Goal: Task Accomplishment & Management: Manage account settings

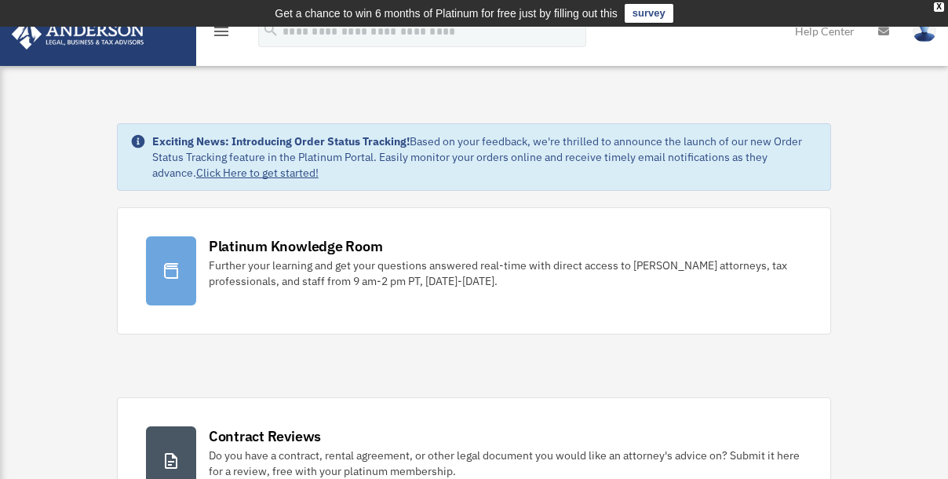
click at [211, 33] on div "menu" at bounding box center [221, 32] width 50 height 41
click at [217, 33] on icon "menu" at bounding box center [221, 31] width 19 height 19
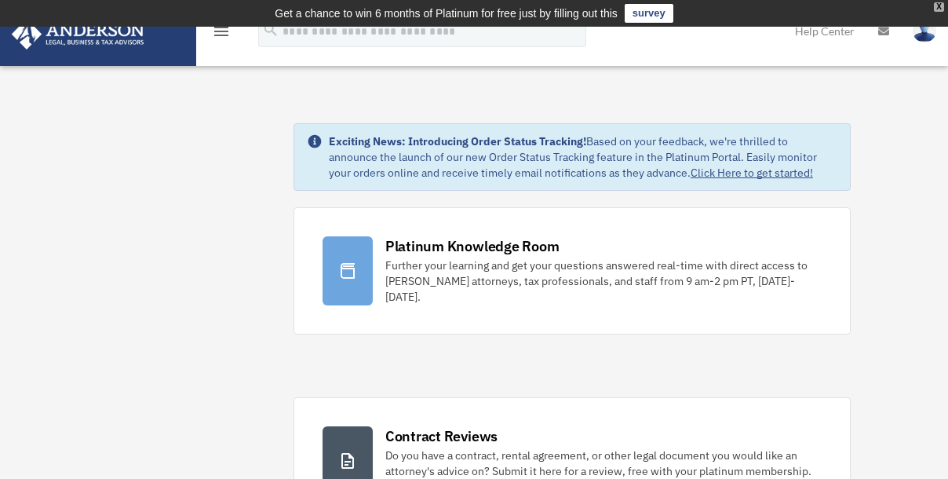
click at [936, 4] on div "X" at bounding box center [939, 6] width 10 height 9
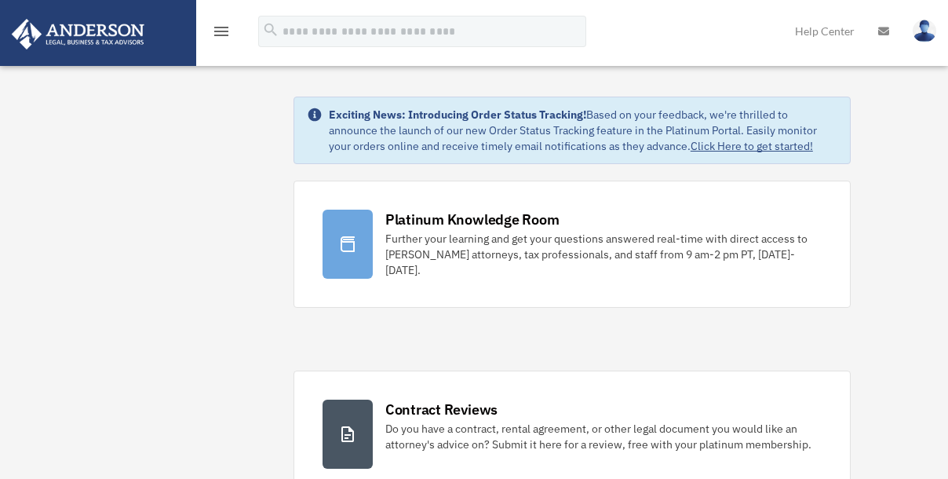
click at [922, 32] on img at bounding box center [925, 31] width 24 height 23
click at [226, 31] on icon "menu" at bounding box center [221, 31] width 19 height 19
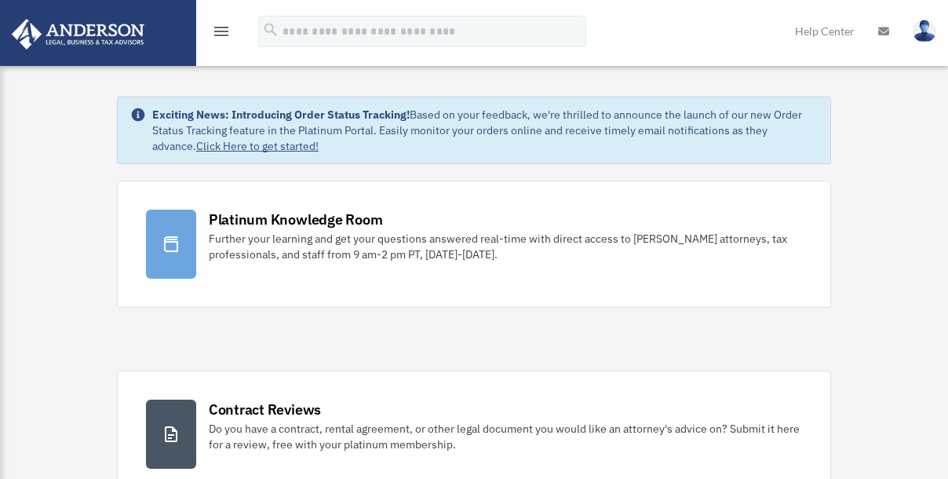
click at [213, 31] on icon "menu" at bounding box center [221, 31] width 19 height 19
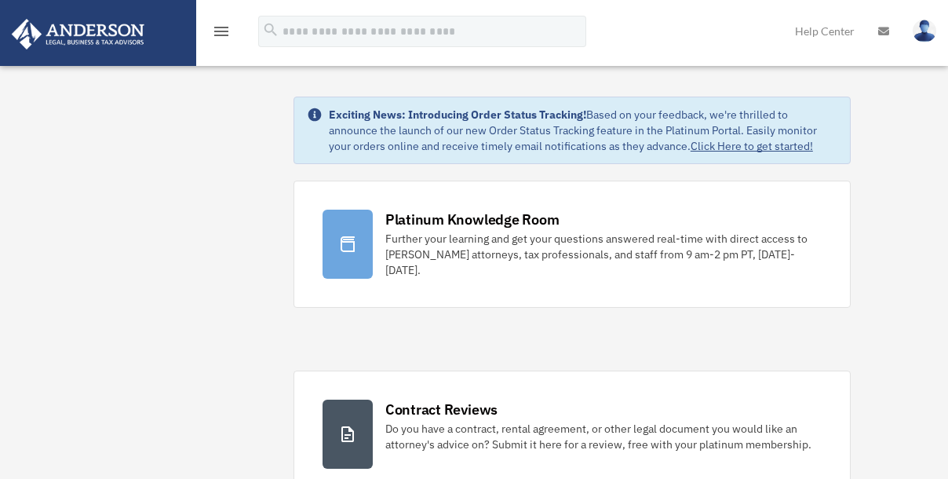
click at [116, 33] on img at bounding box center [78, 34] width 142 height 31
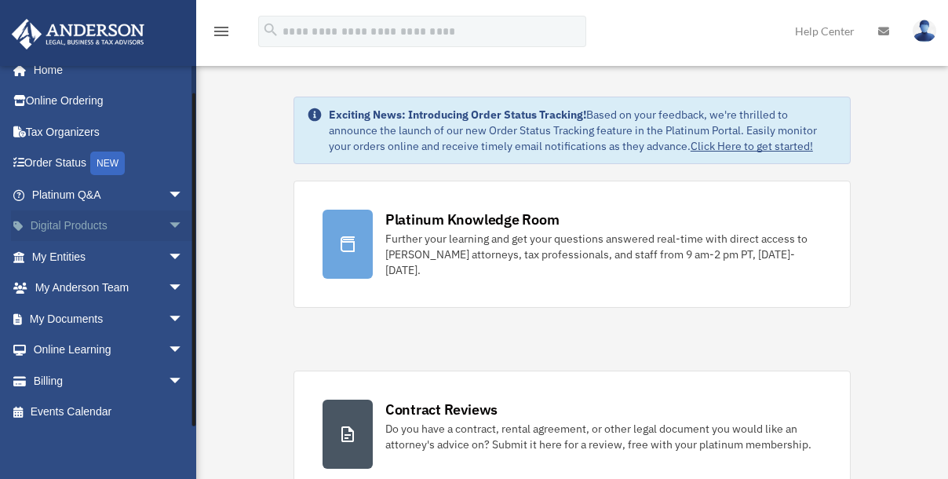
scroll to position [19, 0]
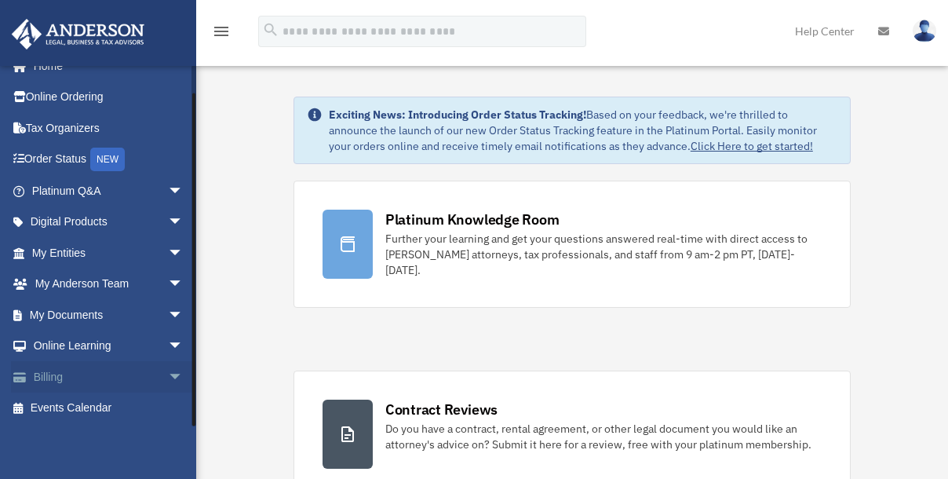
click at [168, 372] on span "arrow_drop_down" at bounding box center [183, 377] width 31 height 32
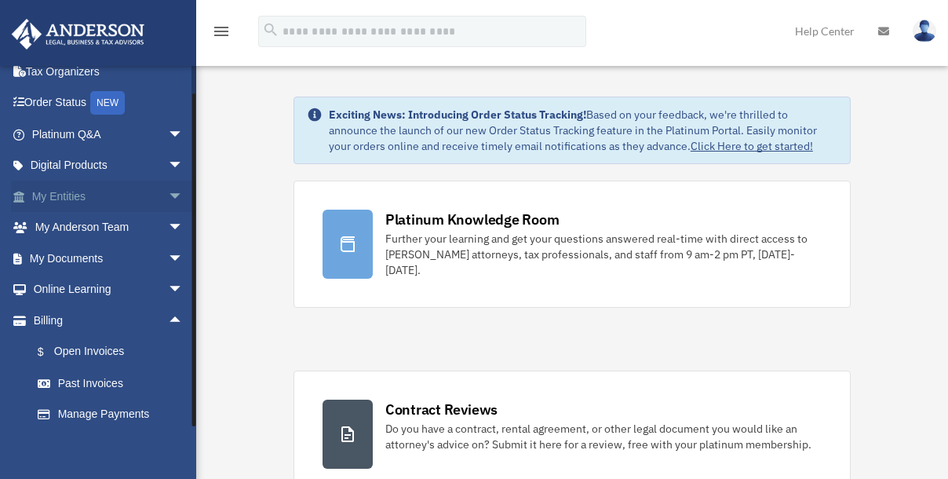
scroll to position [113, 0]
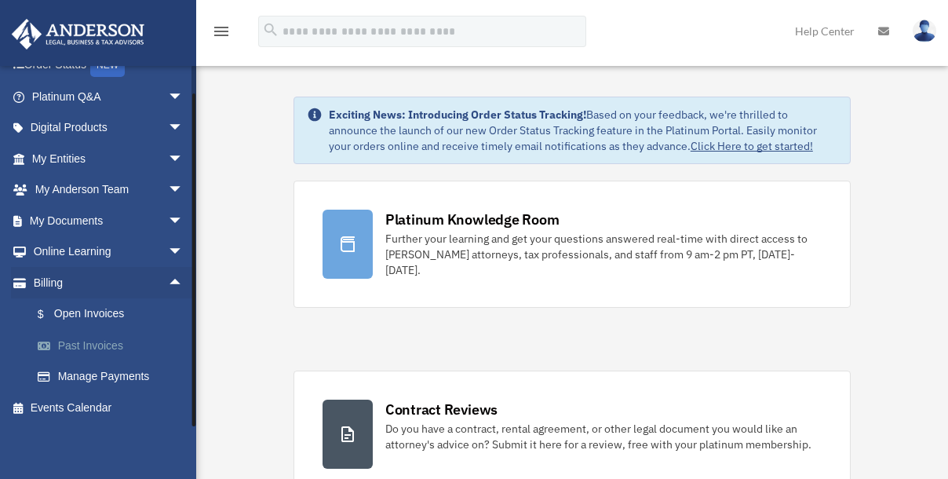
click at [99, 343] on link "Past Invoices" at bounding box center [114, 345] width 185 height 31
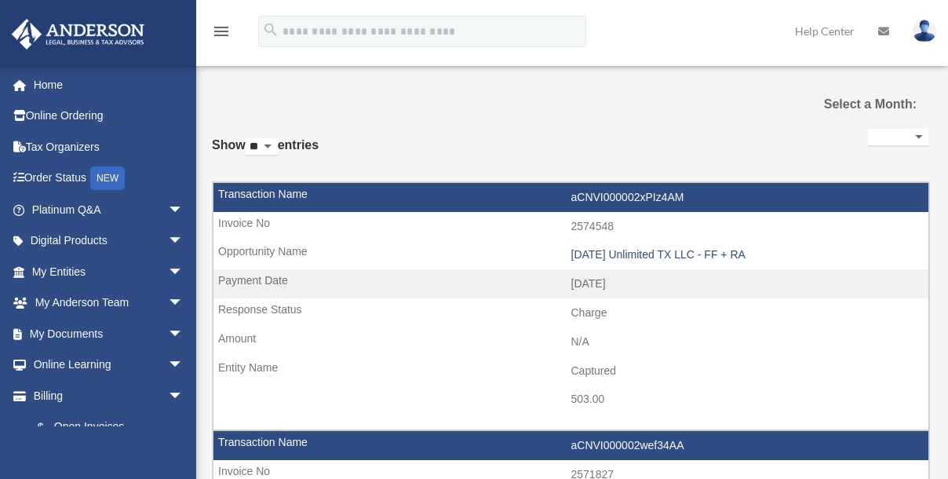
select select
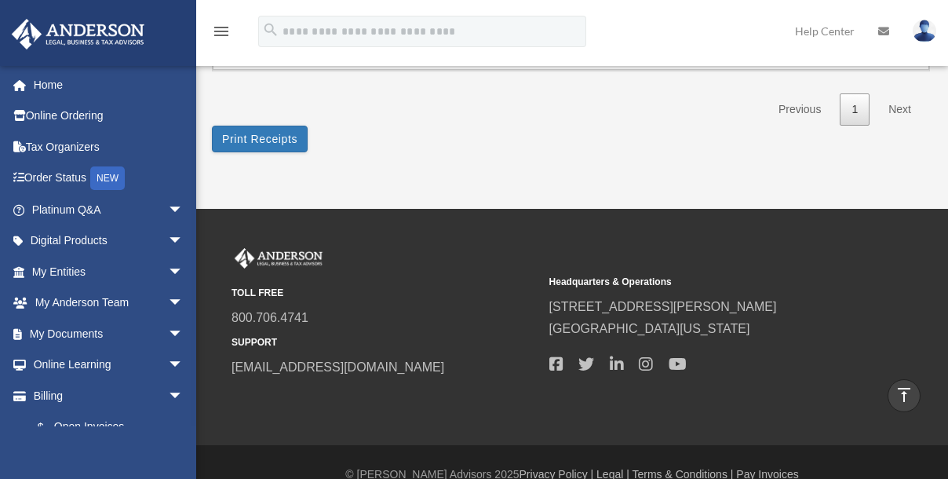
scroll to position [2133, 0]
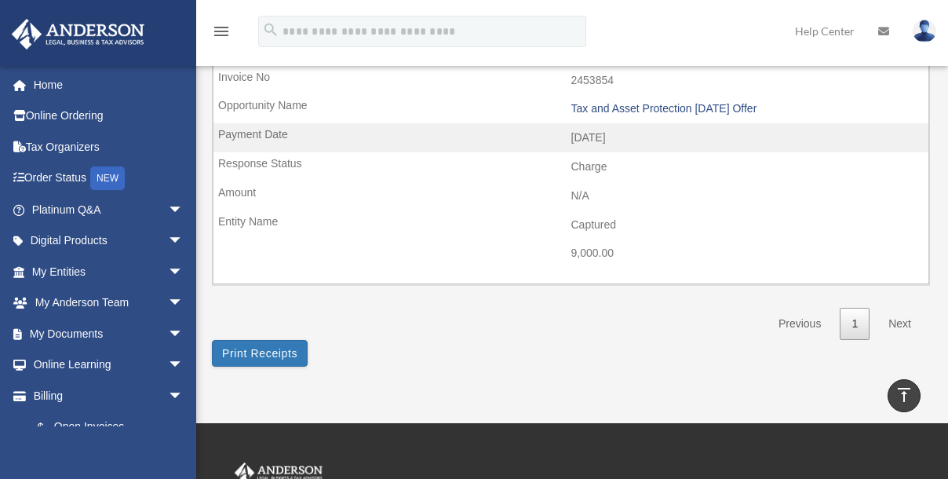
click at [900, 308] on link "Next" at bounding box center [900, 324] width 46 height 32
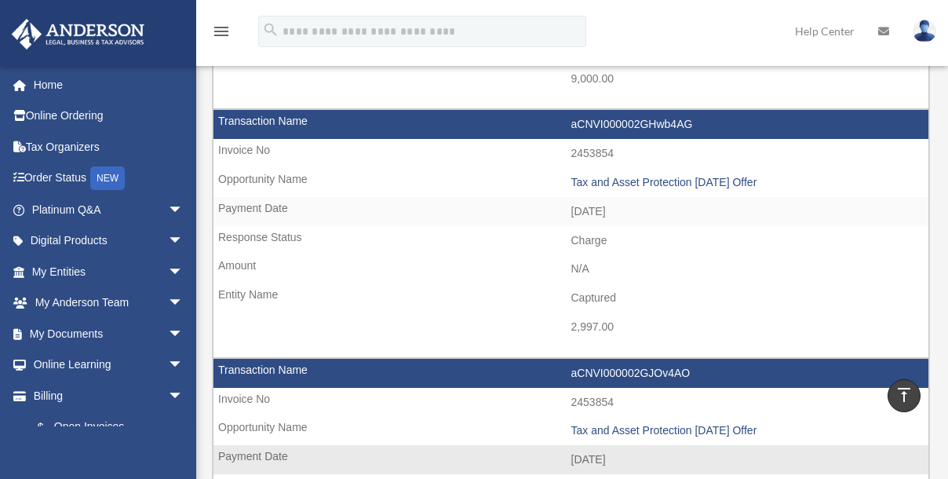
scroll to position [1777, 0]
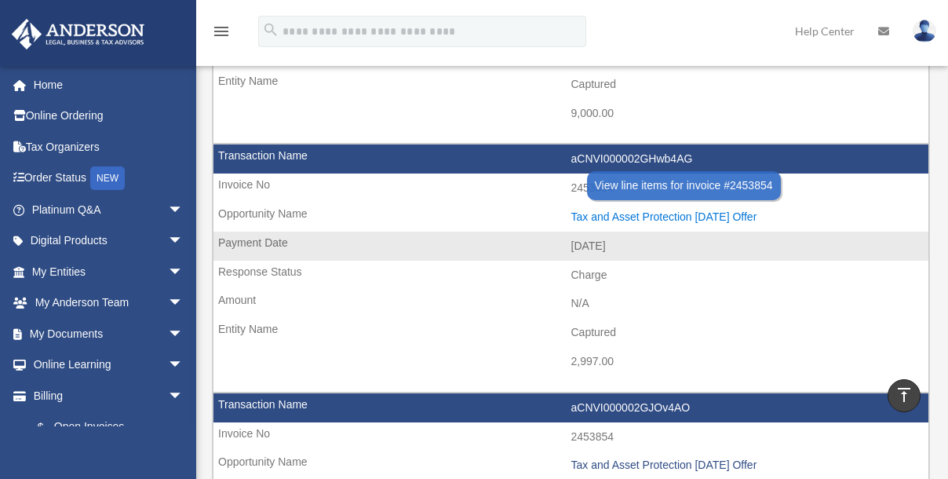
click at [649, 210] on div "Tax and Asset Protection [DATE] Offer" at bounding box center [746, 216] width 350 height 13
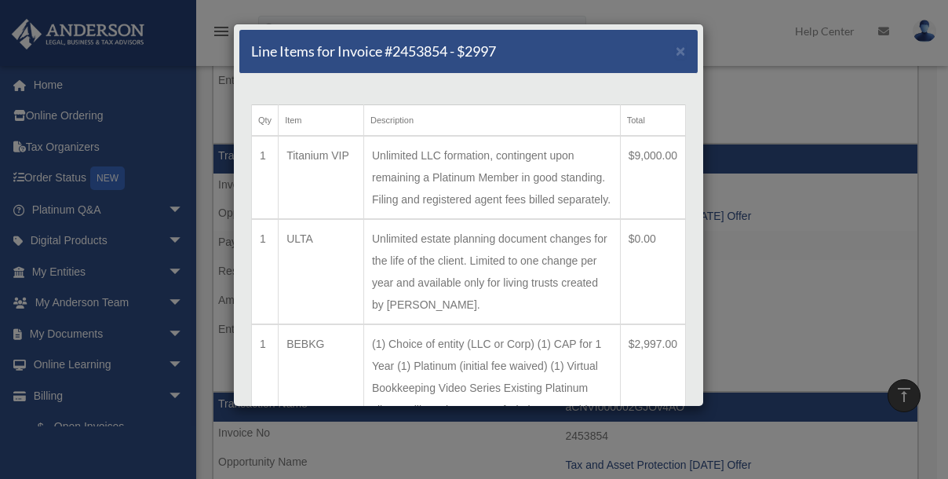
scroll to position [0, 0]
click at [676, 50] on span "×" at bounding box center [681, 51] width 10 height 18
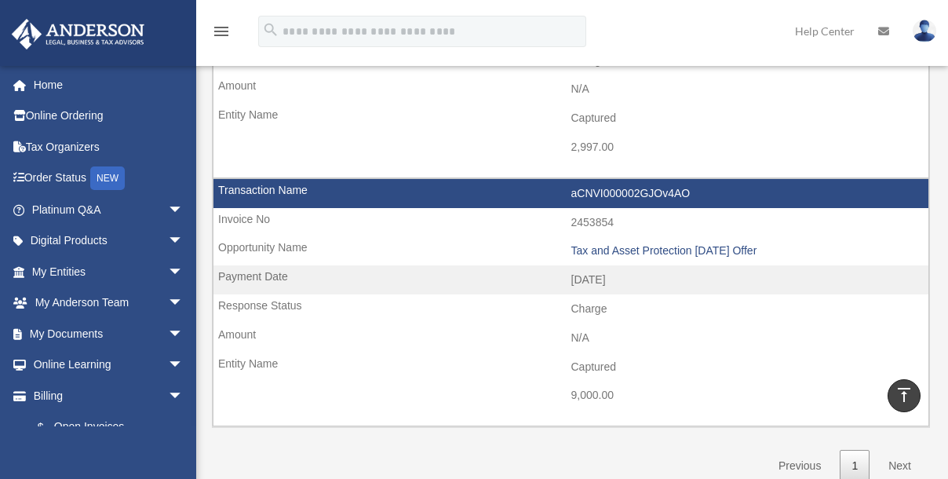
scroll to position [2061, 0]
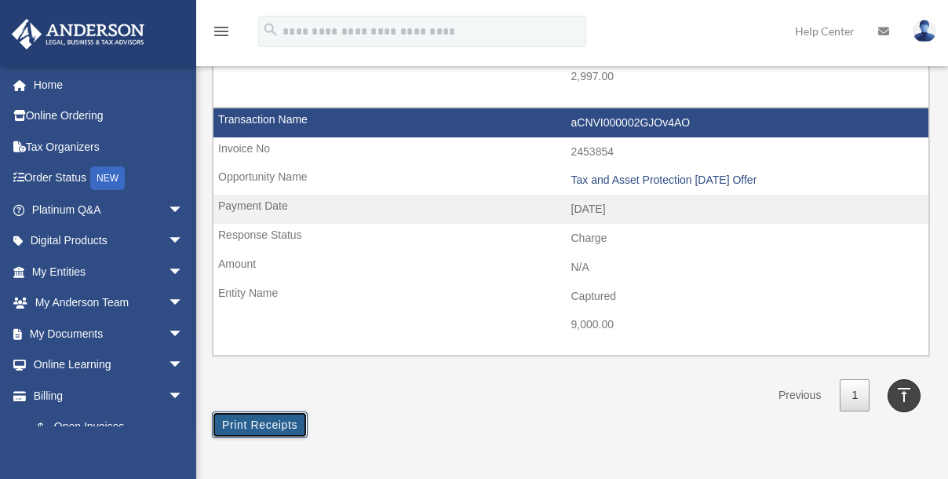
click at [271, 411] on button "Print Receipts" at bounding box center [260, 424] width 96 height 27
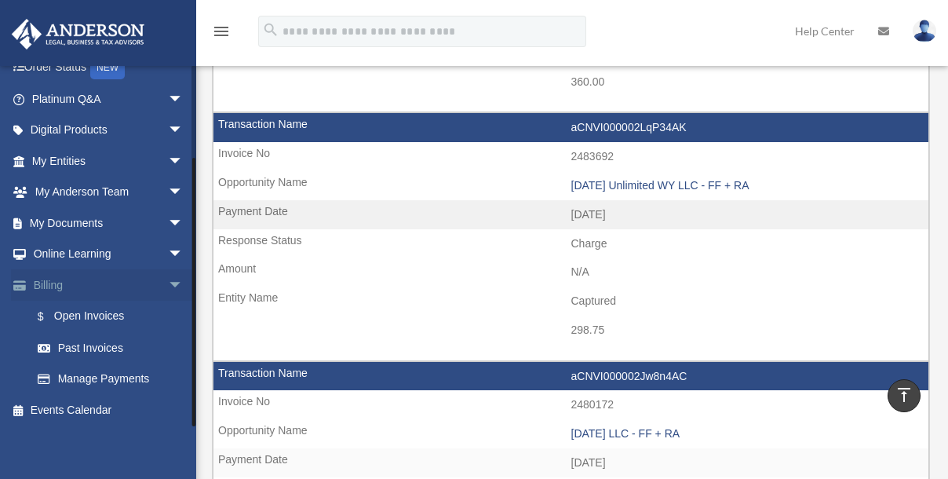
scroll to position [113, 0]
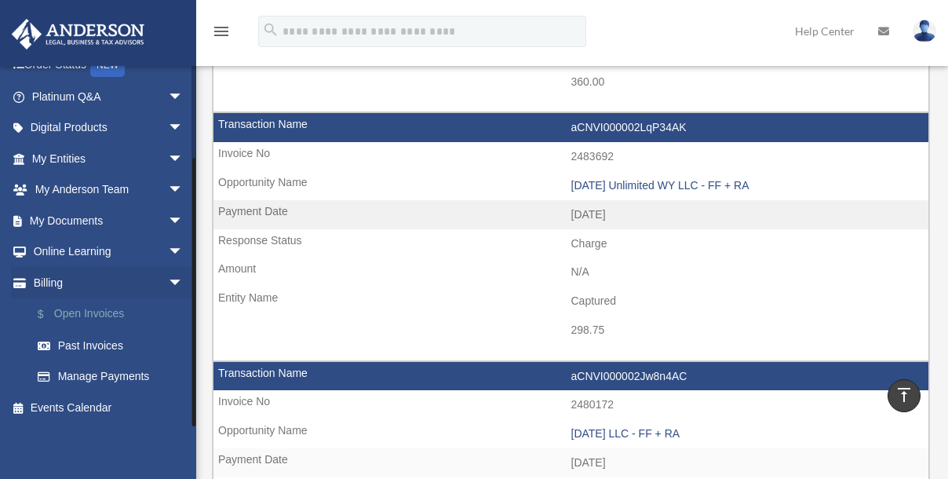
click at [98, 308] on link "$ Open Invoices" at bounding box center [114, 314] width 185 height 32
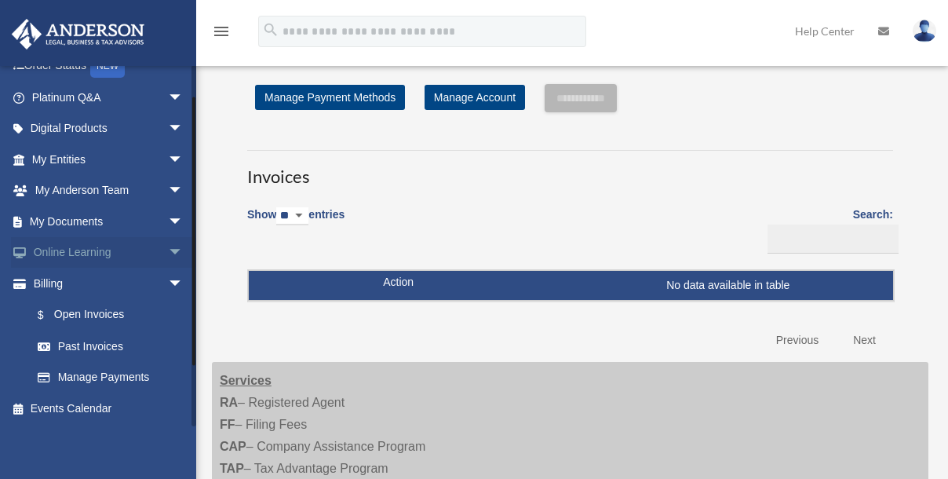
scroll to position [113, 0]
click at [117, 341] on link "Past Invoices" at bounding box center [114, 345] width 185 height 31
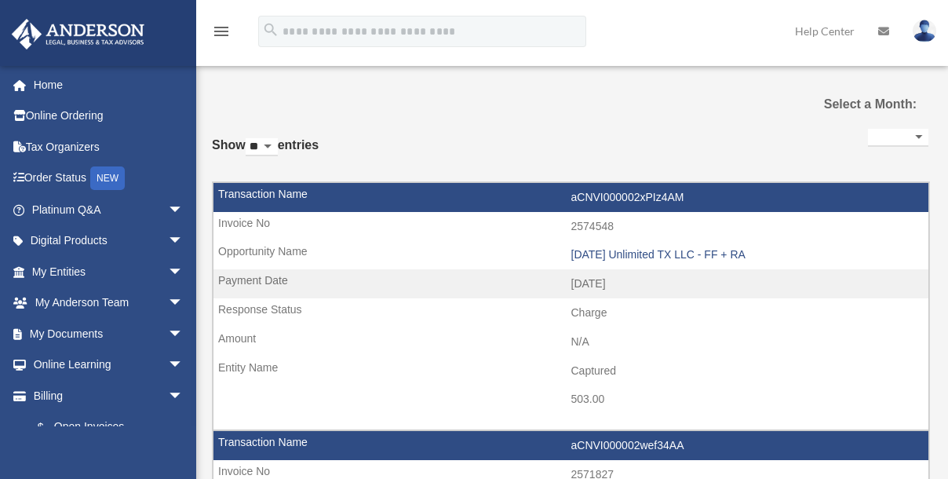
select select
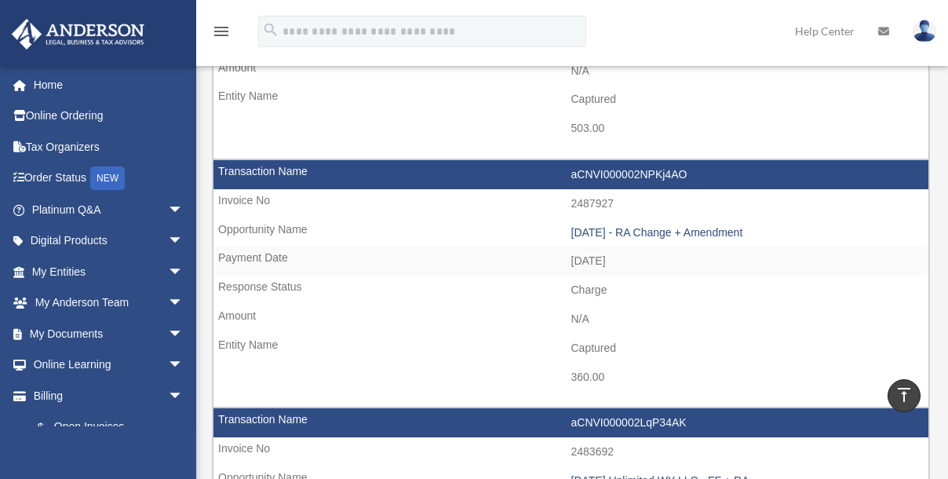
scroll to position [785, 0]
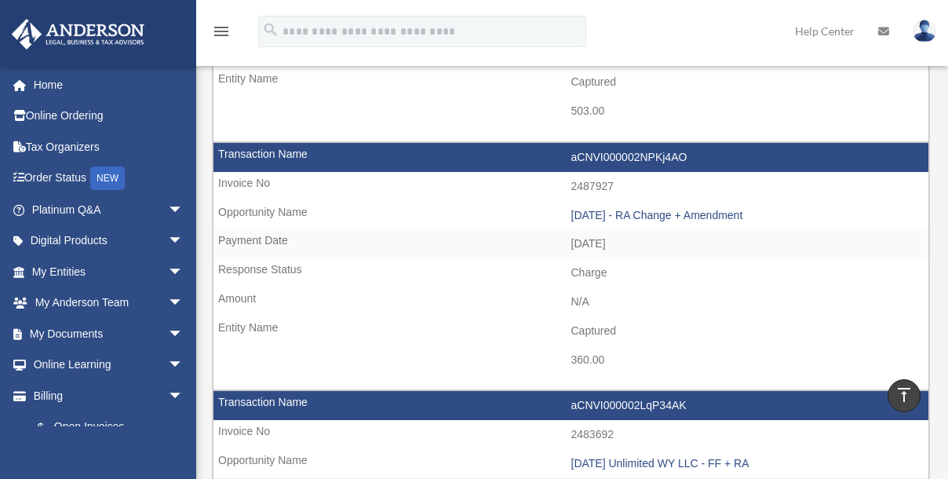
click at [823, 31] on link "Help Center" at bounding box center [824, 31] width 83 height 62
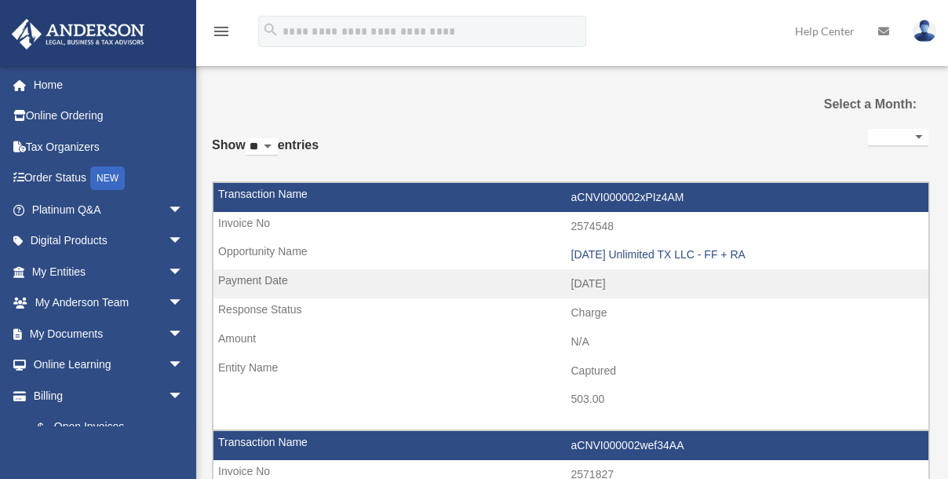
select select
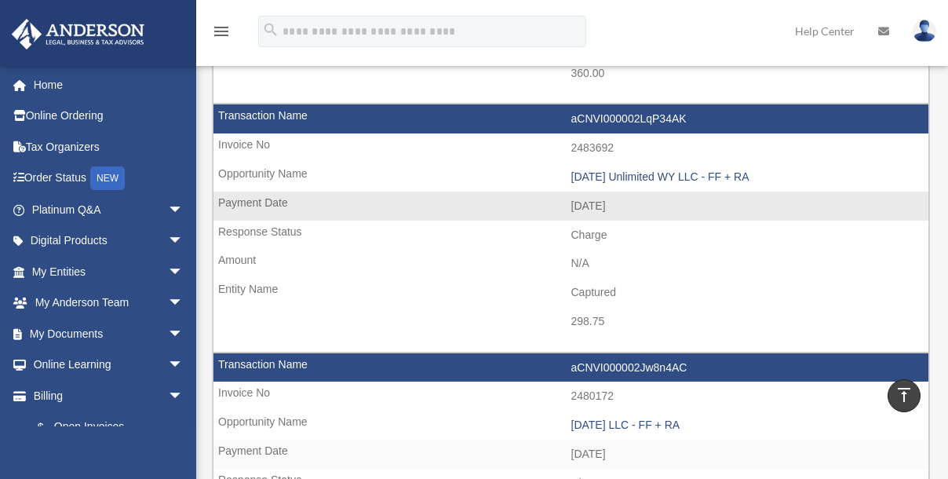
scroll to position [1070, 0]
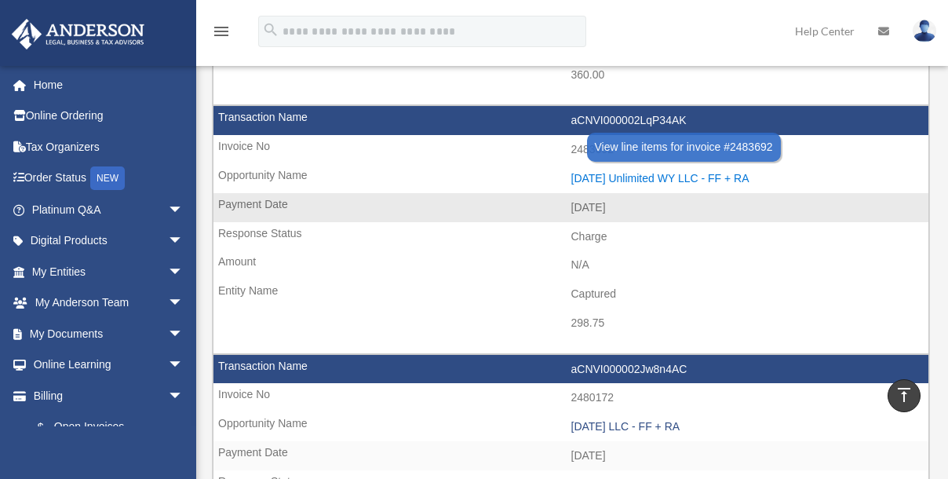
click at [624, 172] on div "[DATE] Unlimited WY LLC - FF + RA" at bounding box center [746, 178] width 350 height 13
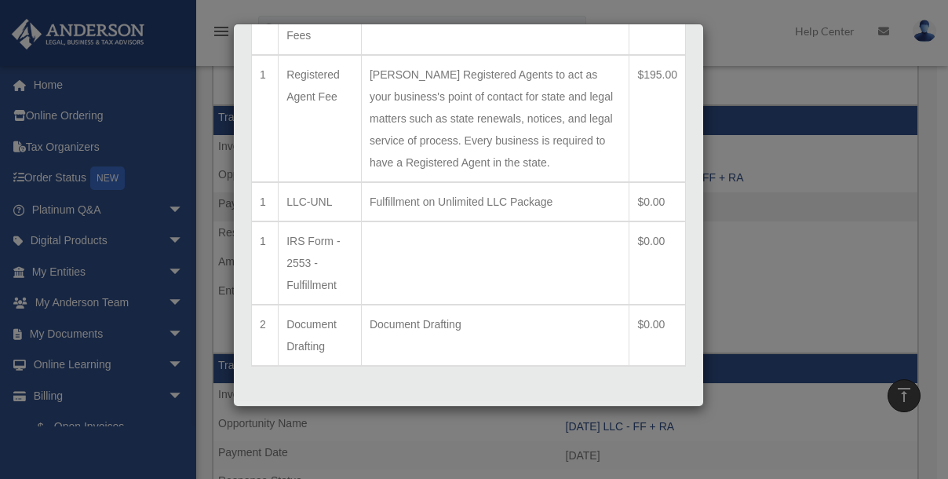
scroll to position [188, 0]
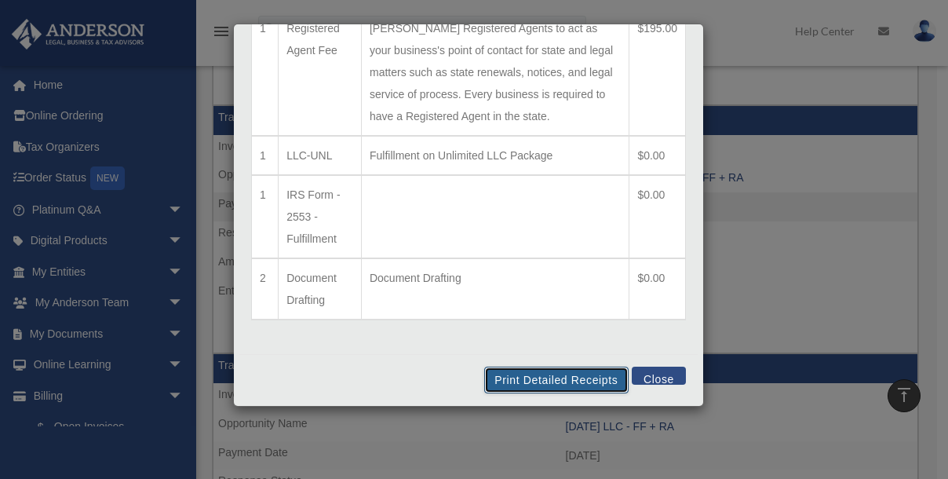
click at [517, 371] on button "Print Detailed Receipts" at bounding box center [556, 380] width 144 height 27
click at [646, 374] on button "Close" at bounding box center [659, 376] width 54 height 18
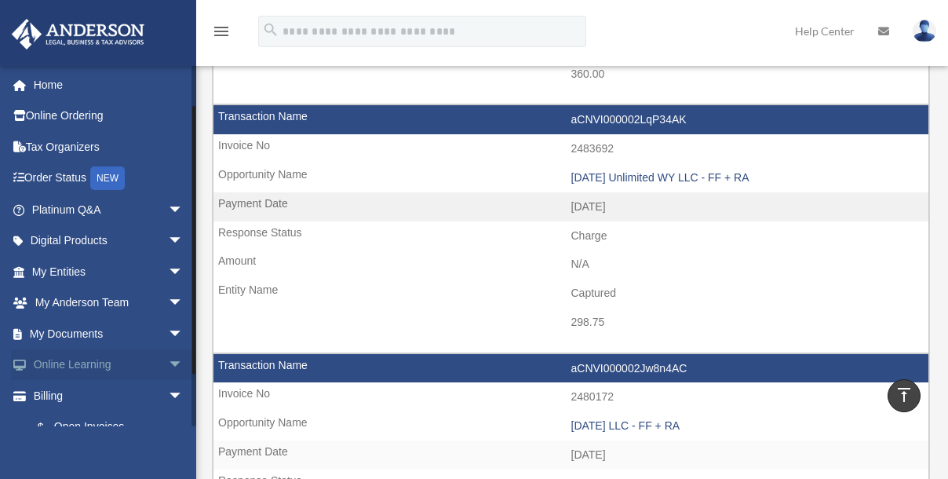
scroll to position [113, 0]
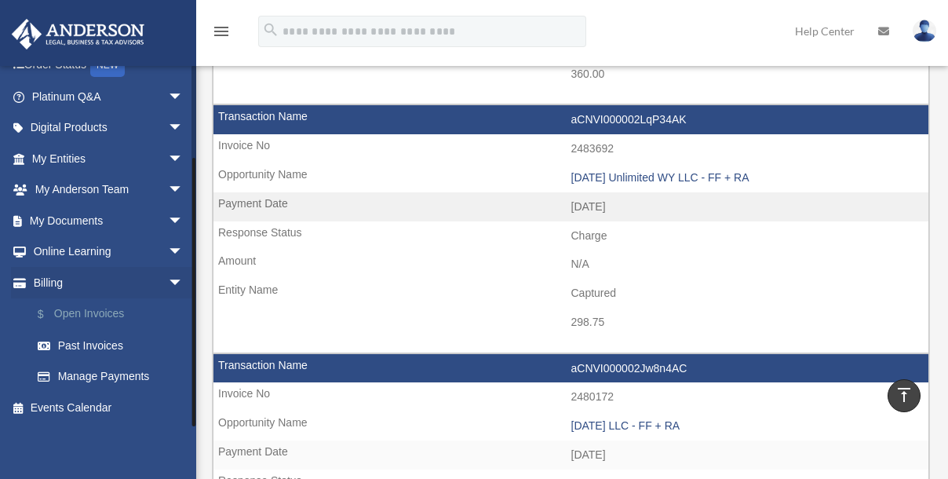
click at [108, 309] on link "$ Open Invoices" at bounding box center [114, 314] width 185 height 32
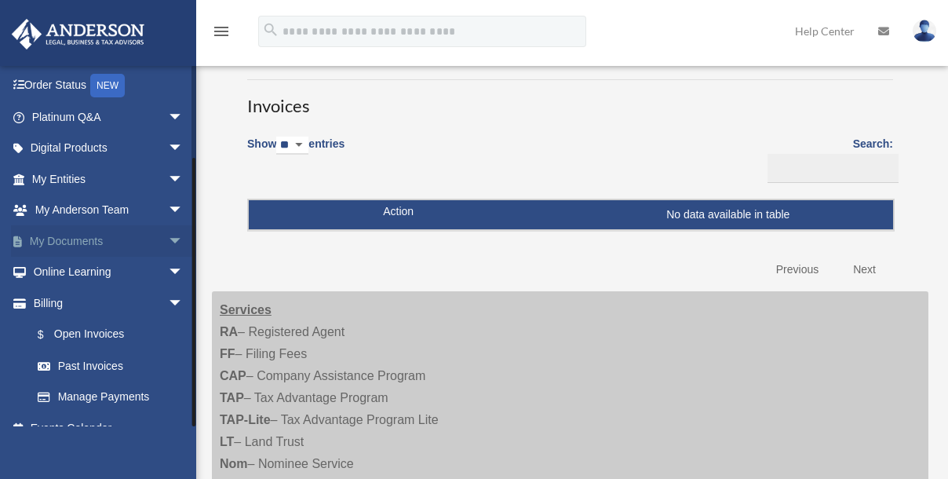
scroll to position [113, 0]
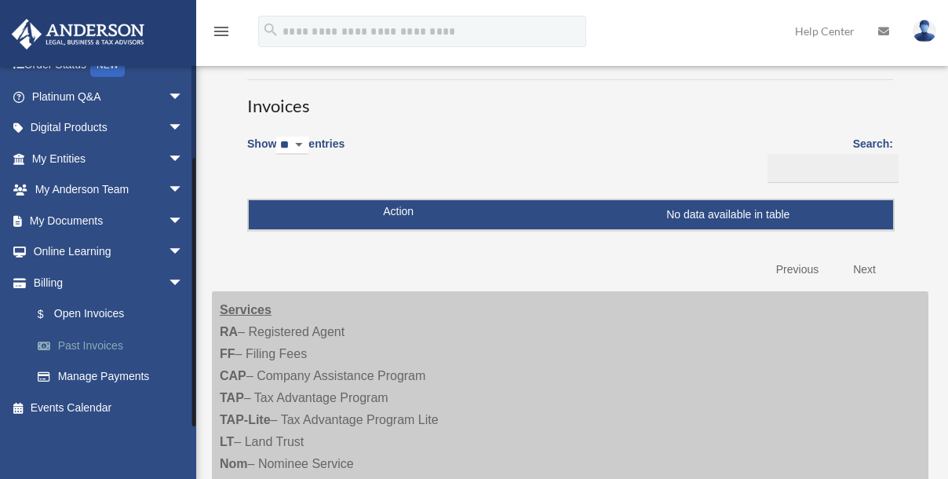
click at [103, 347] on link "Past Invoices" at bounding box center [114, 345] width 185 height 31
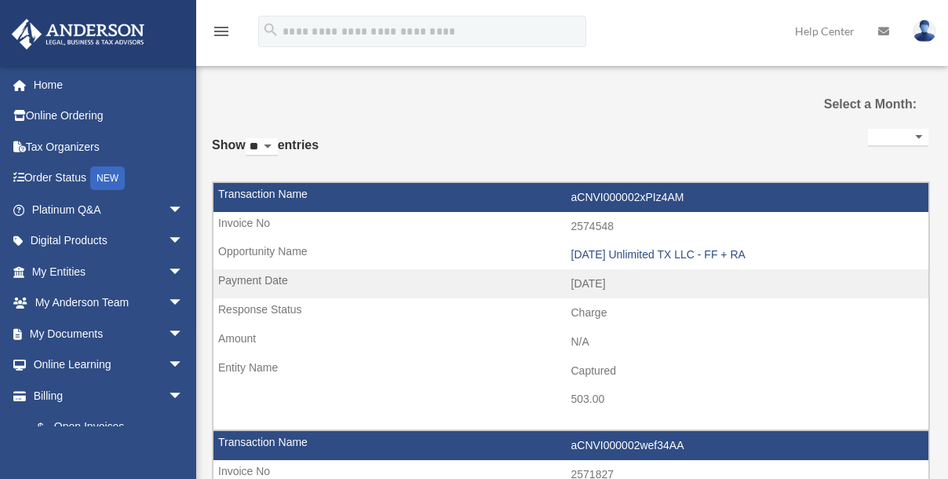
select select
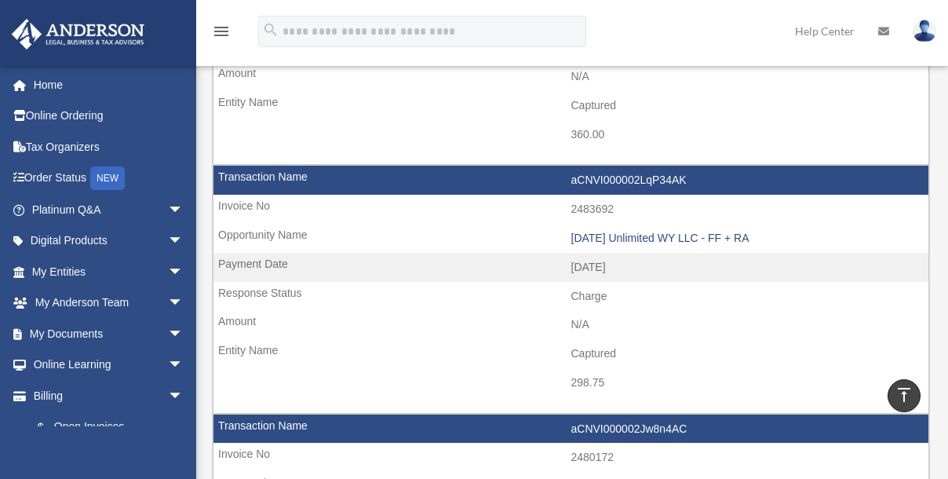
scroll to position [999, 0]
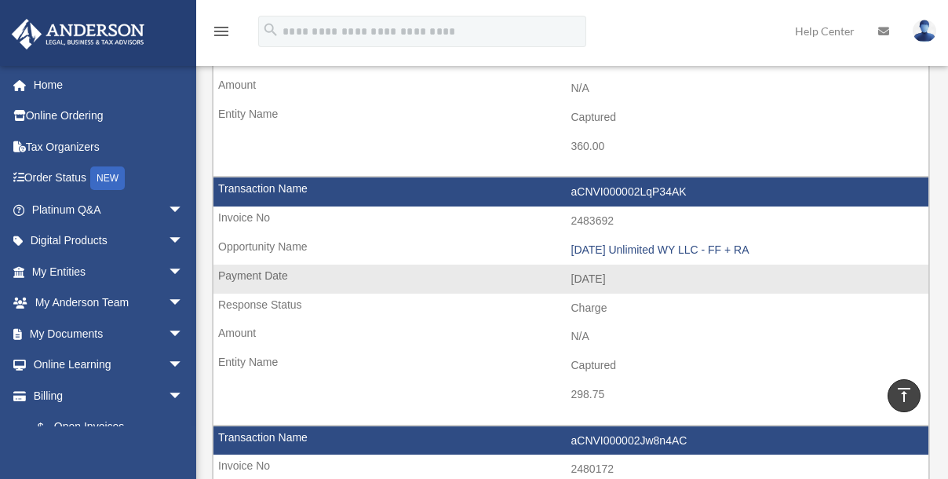
click at [645, 177] on td "aCNVI000002LqP34AK" at bounding box center [571, 192] width 715 height 30
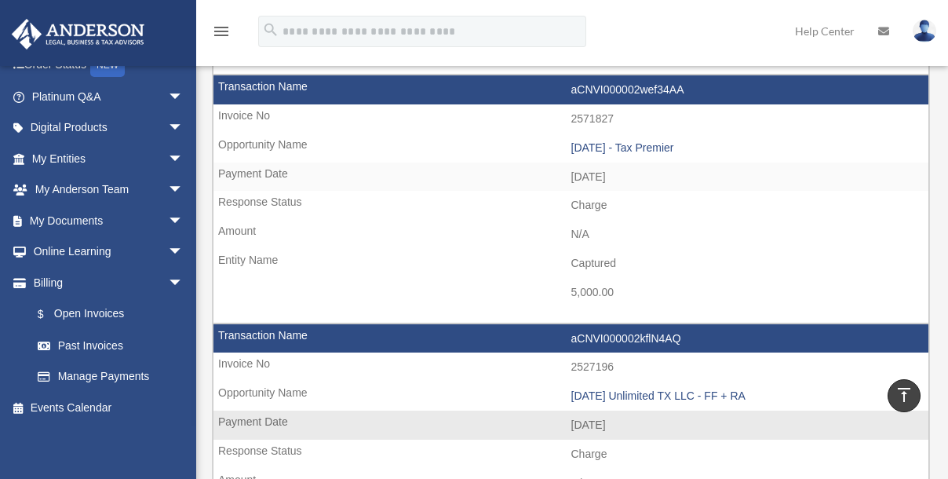
scroll to position [571, 0]
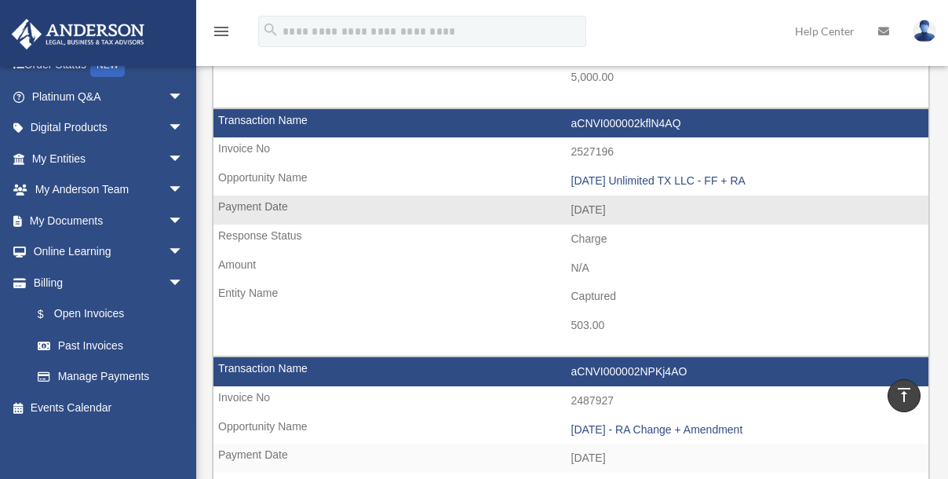
click at [587, 146] on td "2527196" at bounding box center [571, 152] width 715 height 30
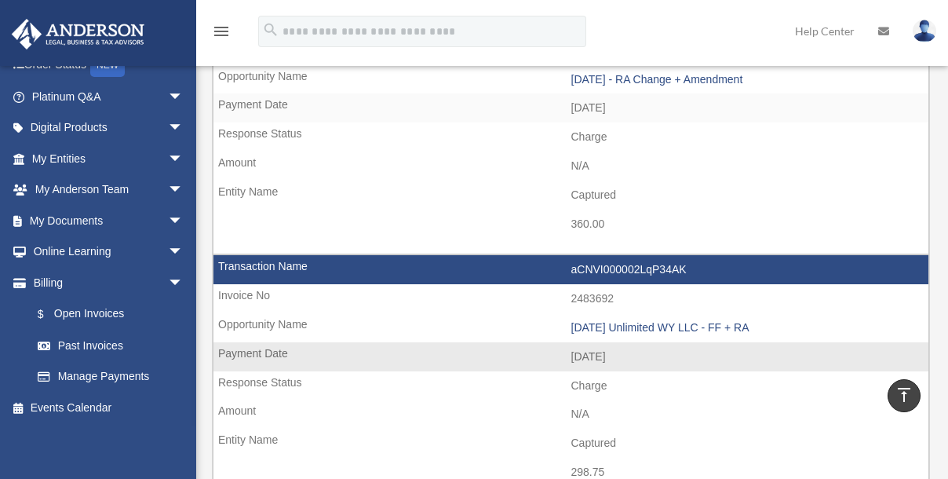
scroll to position [927, 0]
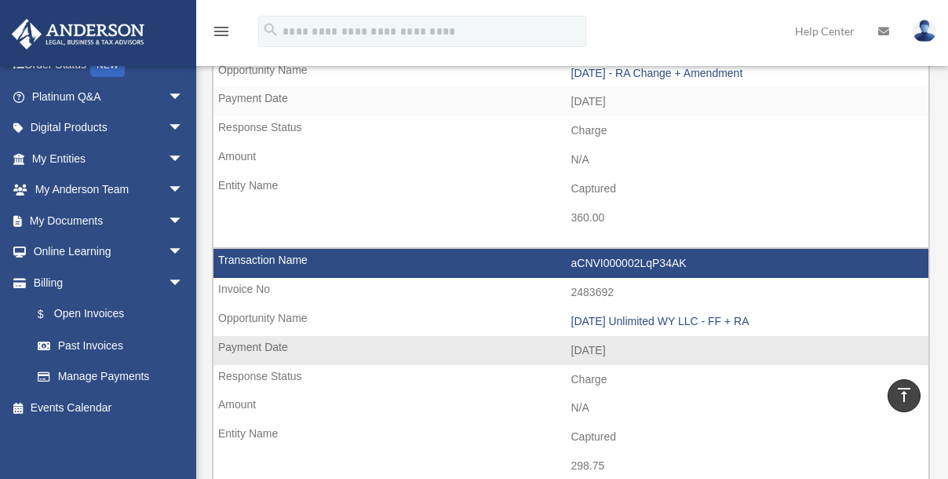
click at [594, 285] on td "2483692" at bounding box center [571, 293] width 715 height 30
click at [624, 289] on td "2483692" at bounding box center [571, 293] width 715 height 30
drag, startPoint x: 617, startPoint y: 278, endPoint x: 561, endPoint y: 282, distance: 56.7
click at [561, 282] on td "2483692" at bounding box center [571, 293] width 715 height 30
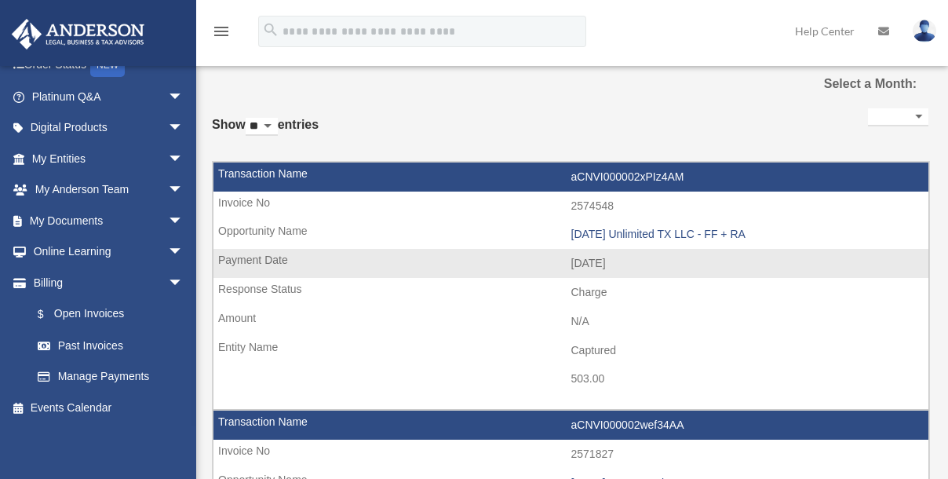
scroll to position [0, 0]
